Goal: Task Accomplishment & Management: Manage account settings

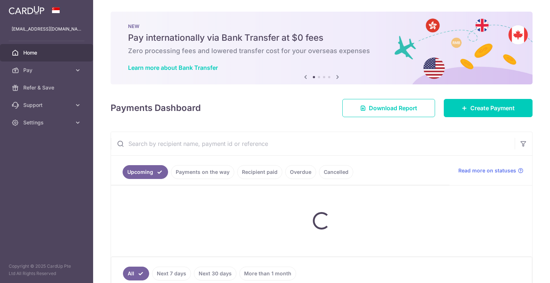
click at [101, 15] on div "× Pause Schedule Pause all future payments in this series Pause just this one p…" at bounding box center [321, 141] width 457 height 283
click at [103, 16] on div "× Pause Schedule Pause all future payments in this series Pause just this one p…" at bounding box center [321, 141] width 457 height 283
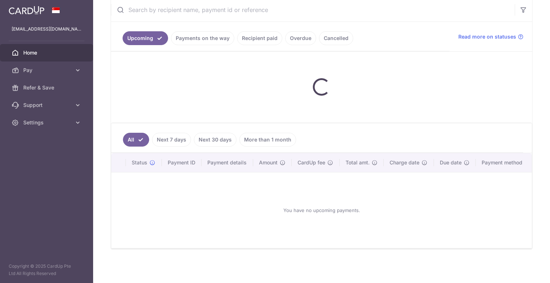
scroll to position [135, 0]
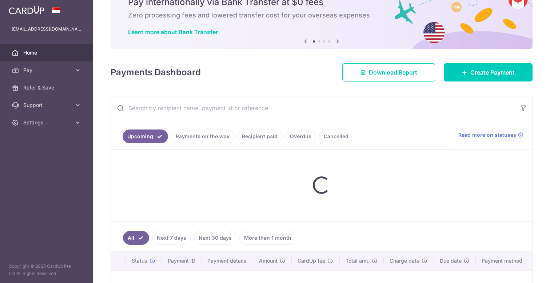
scroll to position [135, 0]
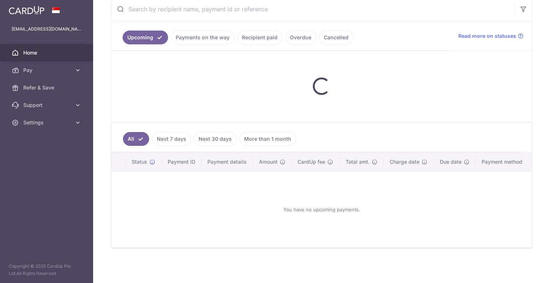
click at [172, 139] on link "Next 7 days" at bounding box center [171, 139] width 39 height 14
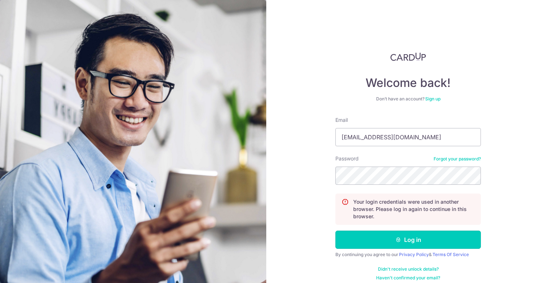
click at [364, 240] on button "Log in" at bounding box center [409, 240] width 146 height 18
click at [384, 241] on button "Log in" at bounding box center [409, 240] width 146 height 18
